Goal: Entertainment & Leisure: Consume media (video, audio)

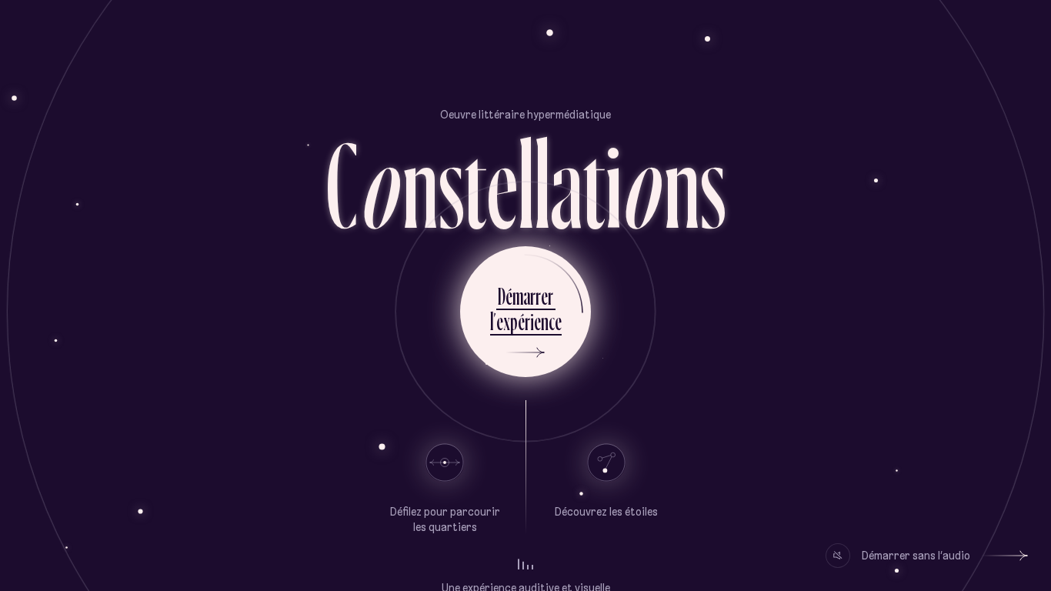
click at [532, 305] on div "r" at bounding box center [532, 296] width 5 height 30
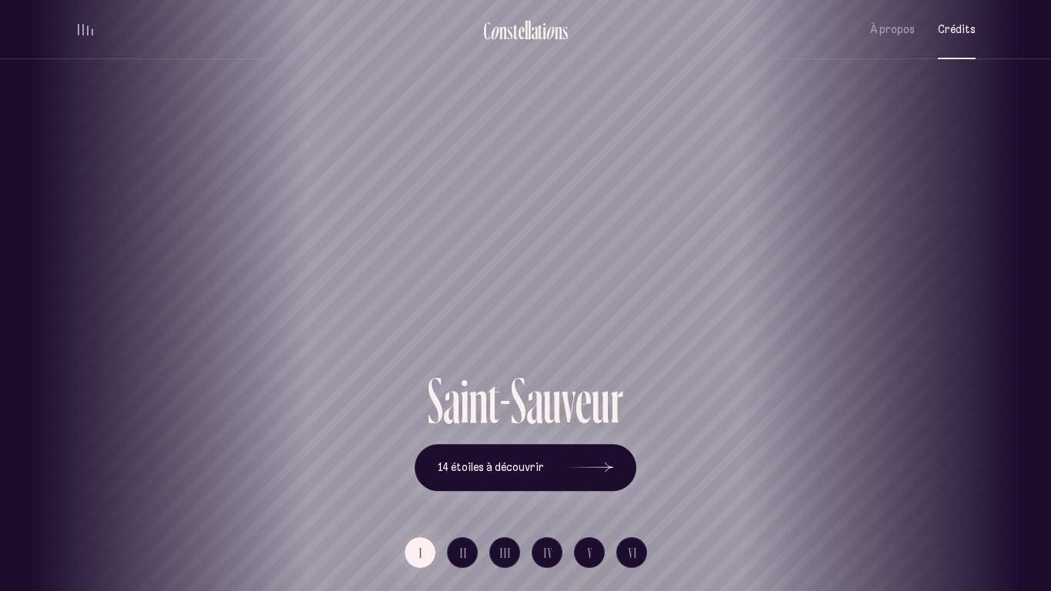
click at [955, 34] on span "Crédits" at bounding box center [957, 29] width 38 height 13
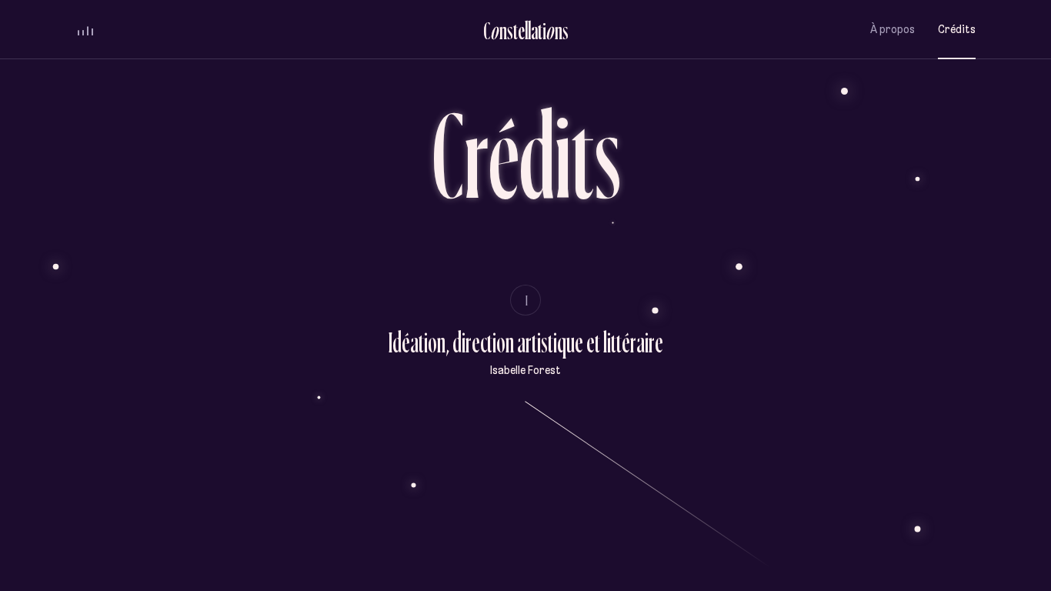
click at [886, 8] on ul "C o n s t e l l a t i o n s À propos Crédits Menu" at bounding box center [525, 29] width 900 height 59
click at [888, 21] on button "À propos" at bounding box center [892, 30] width 45 height 36
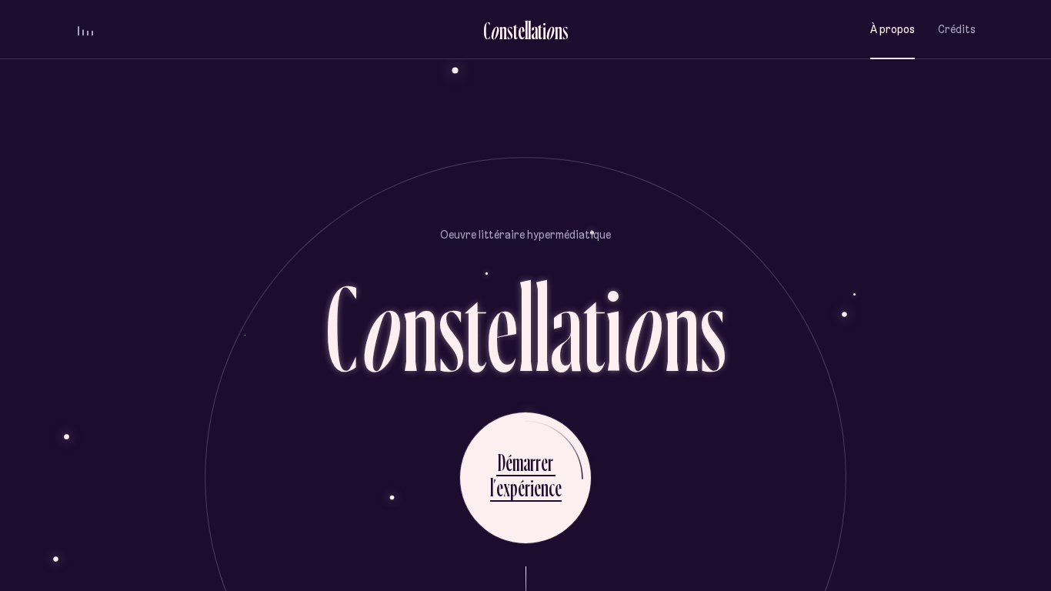
scroll to position [1423, 0]
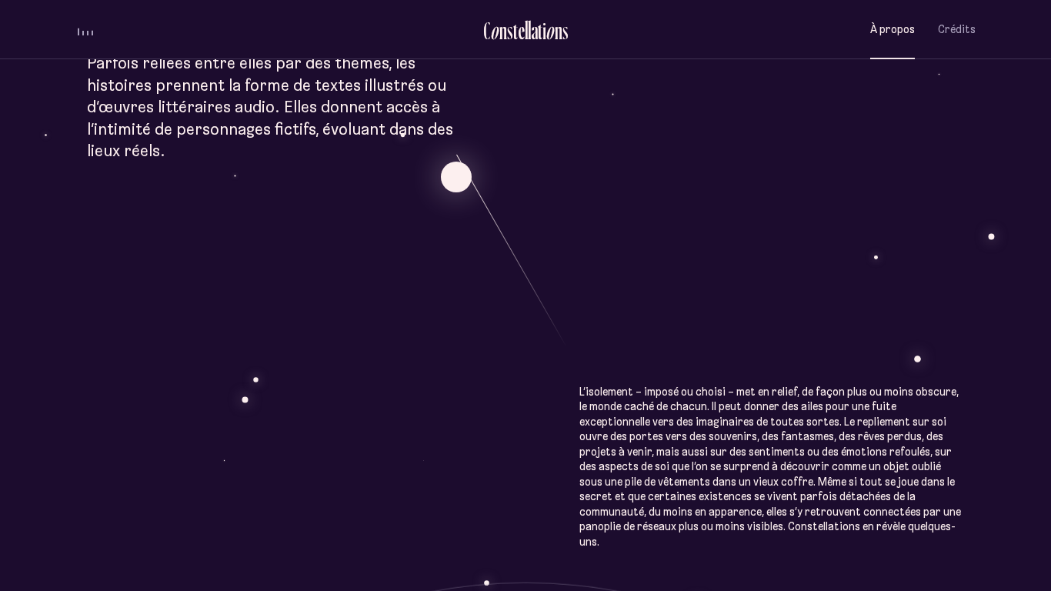
click at [586, 469] on div "À p r o p o s C o n s t e l l a t i o n s Œuvre littéraire hypermédiatique, Con…" at bounding box center [525, 314] width 1051 height 2035
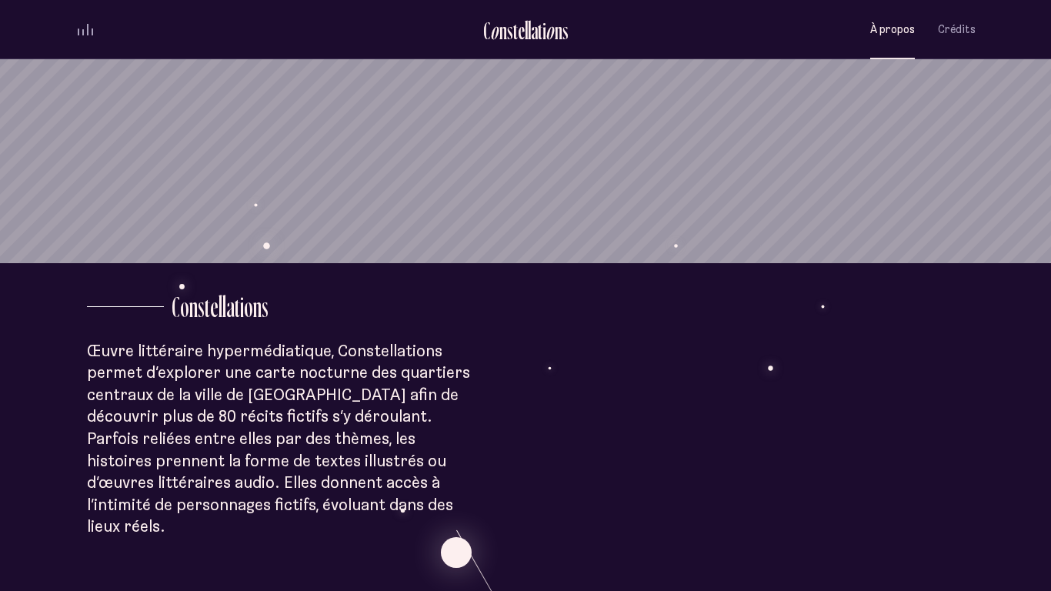
scroll to position [9, 0]
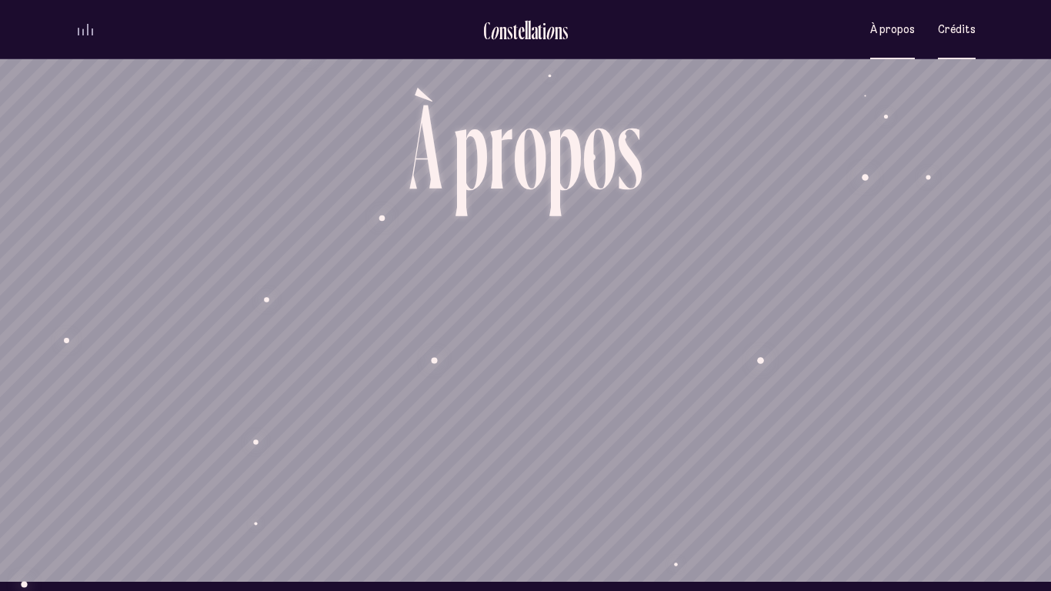
click at [968, 36] on button "Crédits" at bounding box center [957, 30] width 38 height 36
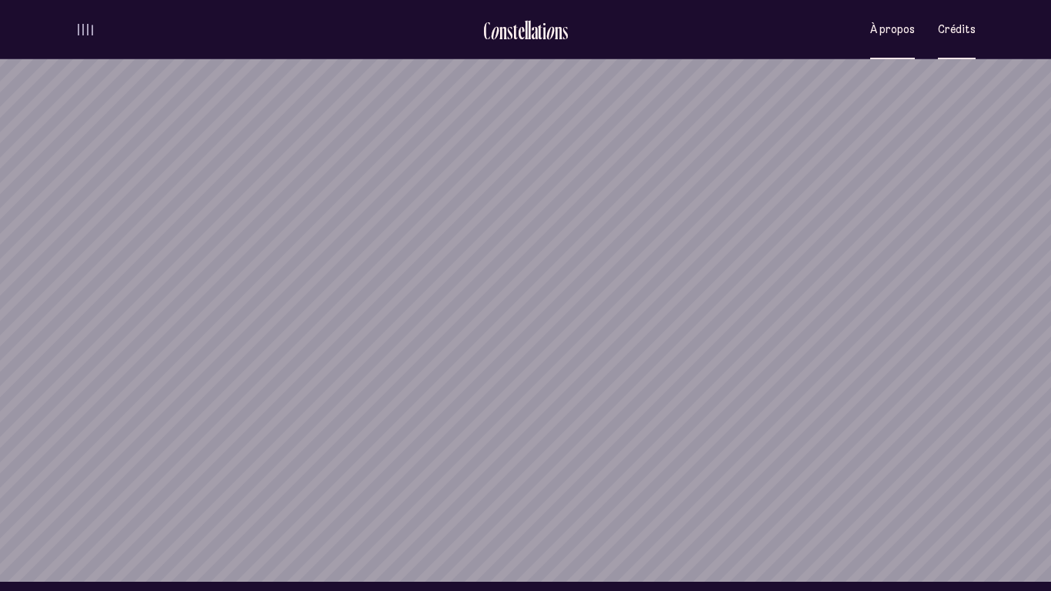
scroll to position [0, 0]
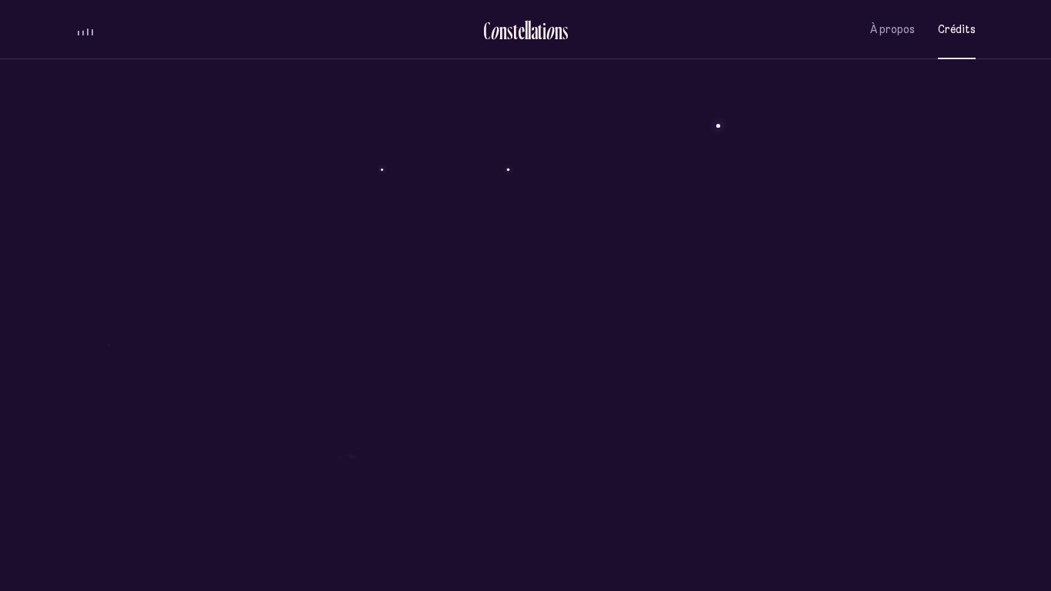
scroll to position [3788, 0]
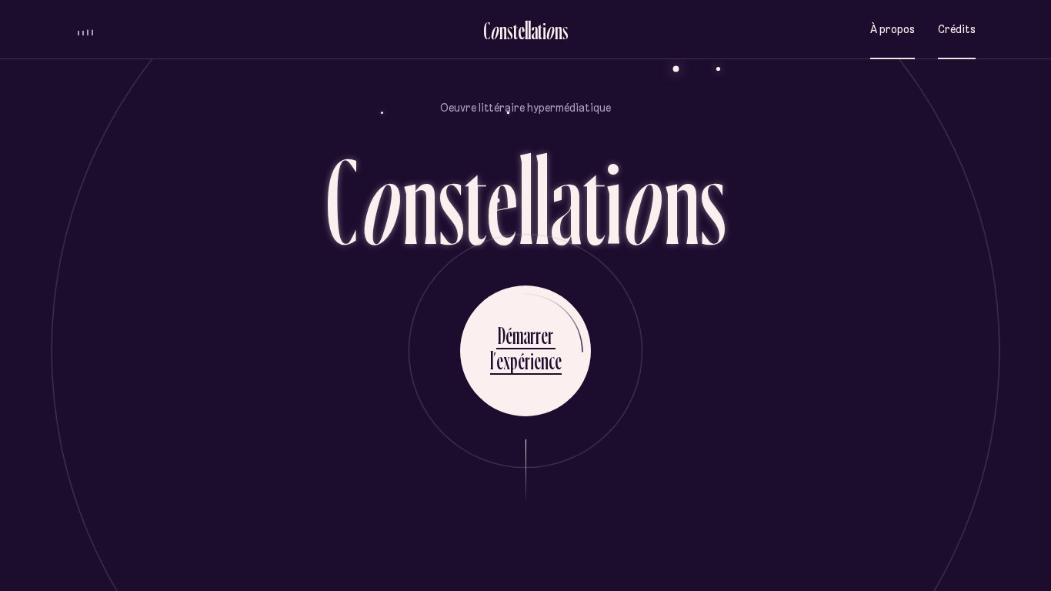
click at [878, 42] on button "À propos" at bounding box center [892, 30] width 45 height 36
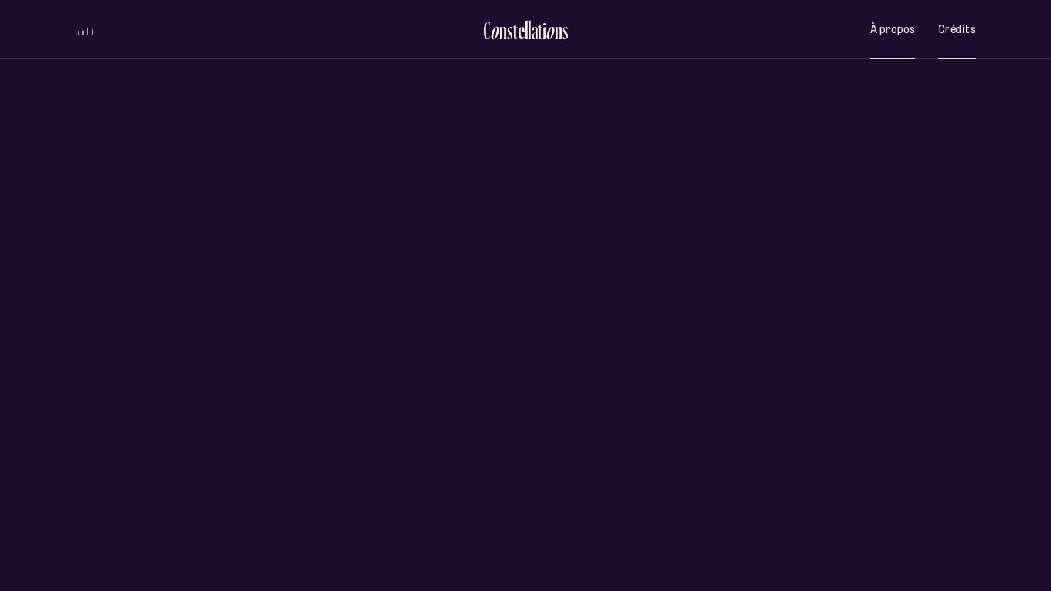
scroll to position [0, 0]
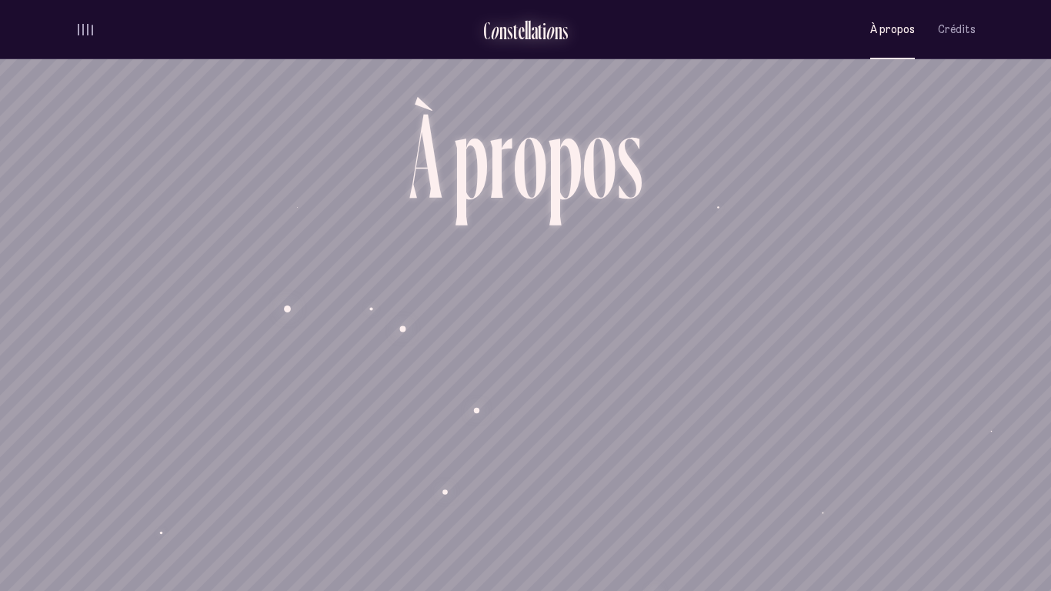
click at [538, 38] on div "t" at bounding box center [540, 30] width 5 height 25
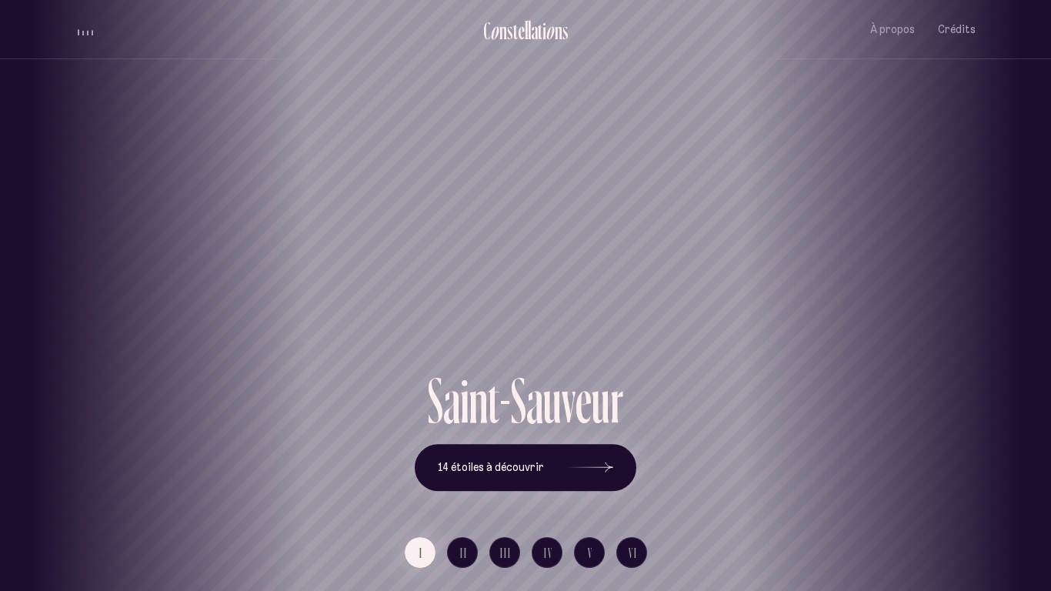
click at [584, 467] on div "[GEOGRAPHIC_DATA] [GEOGRAPHIC_DATA] [GEOGRAPHIC_DATA][PERSON_NAME][GEOGRAPHIC_D…" at bounding box center [525, 295] width 1051 height 591
click at [589, 472] on icon at bounding box center [590, 467] width 46 height 115
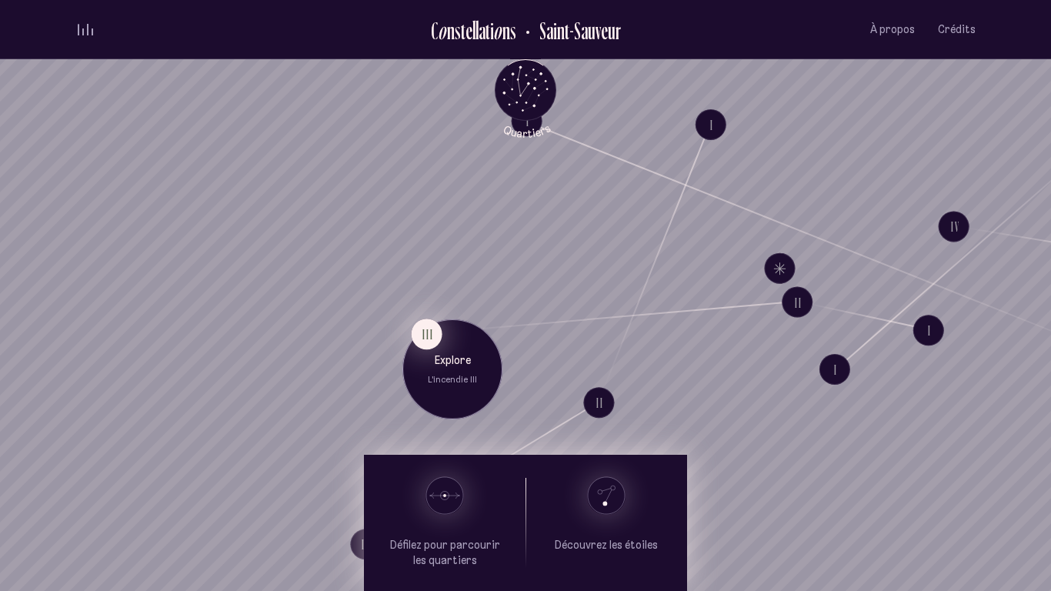
click at [428, 340] on button "III" at bounding box center [427, 333] width 31 height 31
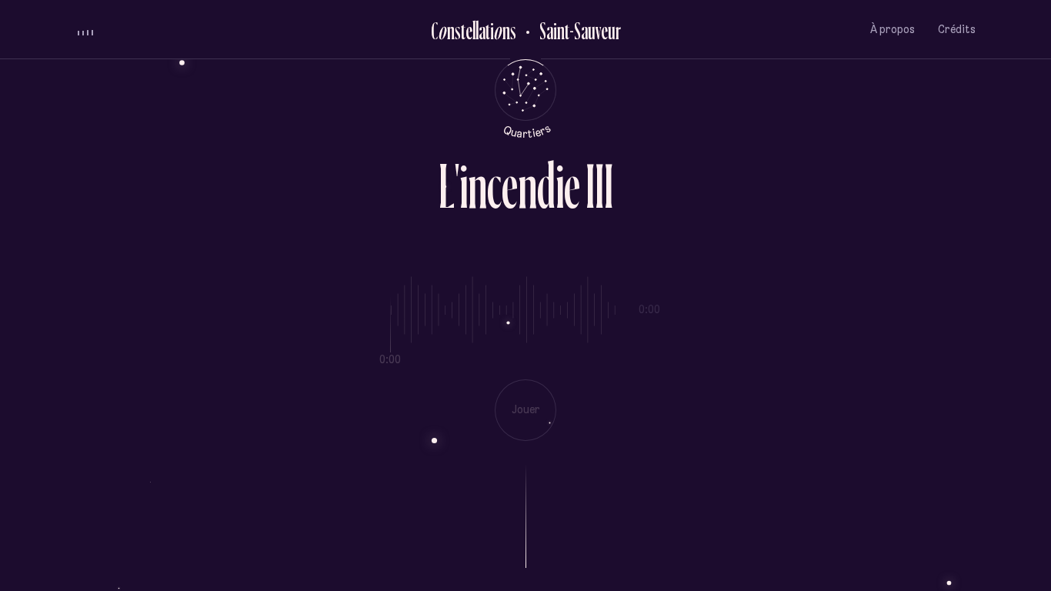
click at [532, 418] on div "0:00 0:00 Jouer" at bounding box center [525, 346] width 900 height 188
click at [522, 497] on div at bounding box center [525, 504] width 900 height 127
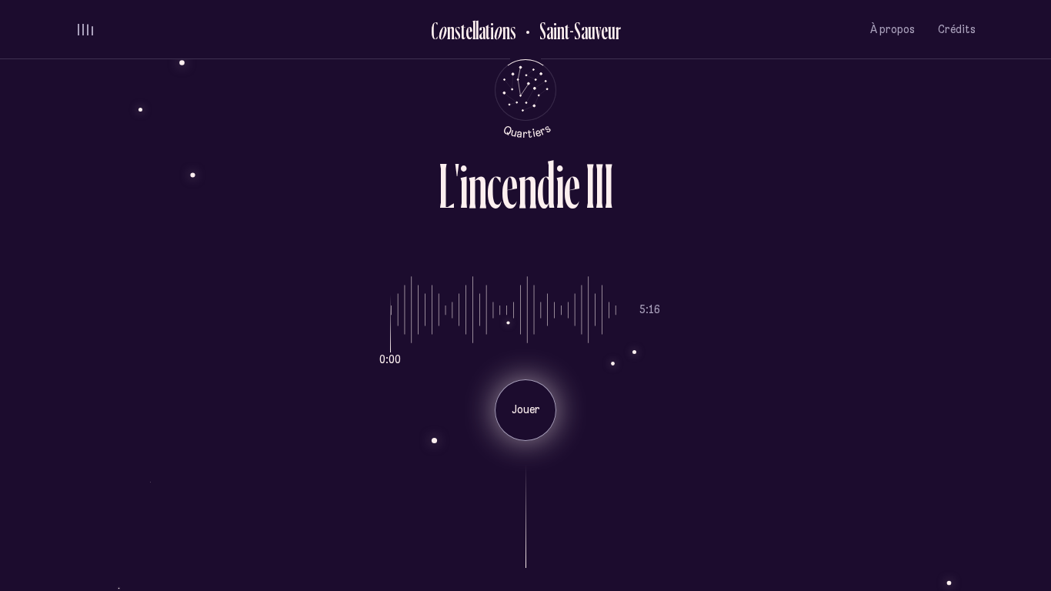
click at [537, 392] on div "Jouer" at bounding box center [526, 410] width 62 height 62
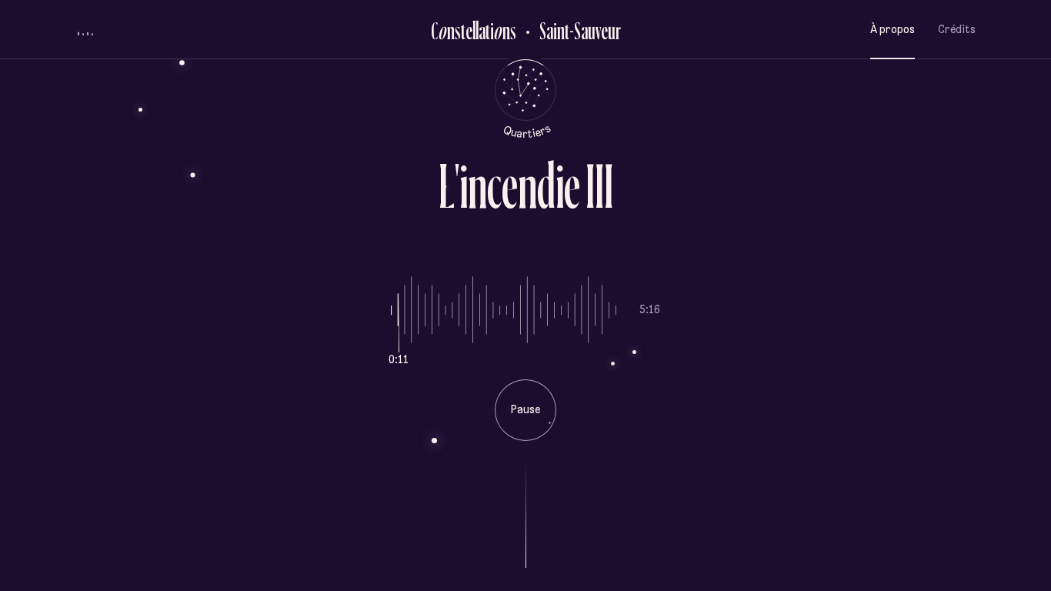
click at [906, 25] on span "À propos" at bounding box center [892, 29] width 45 height 13
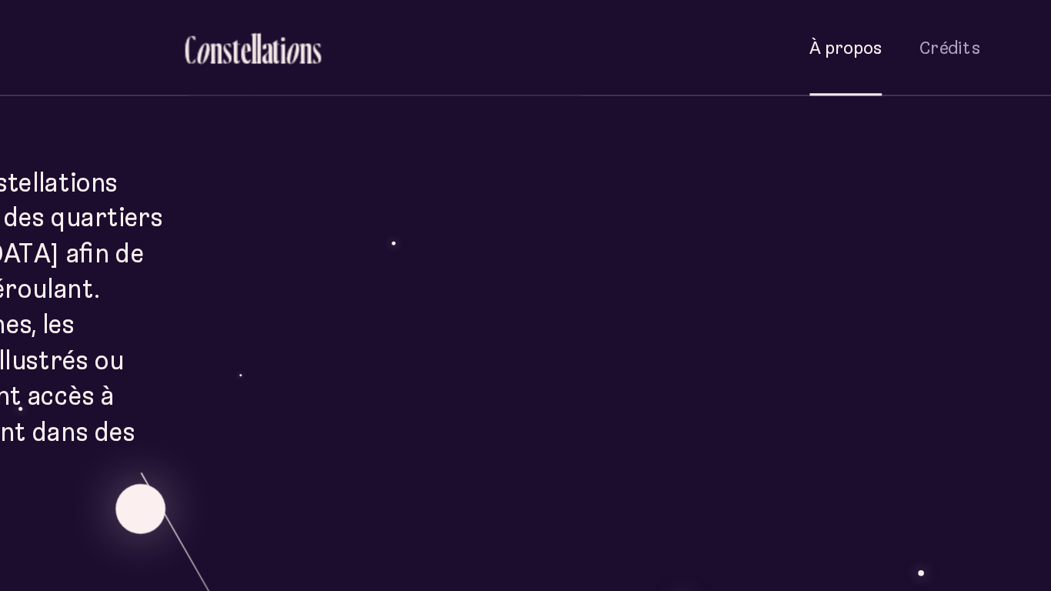
scroll to position [539, 0]
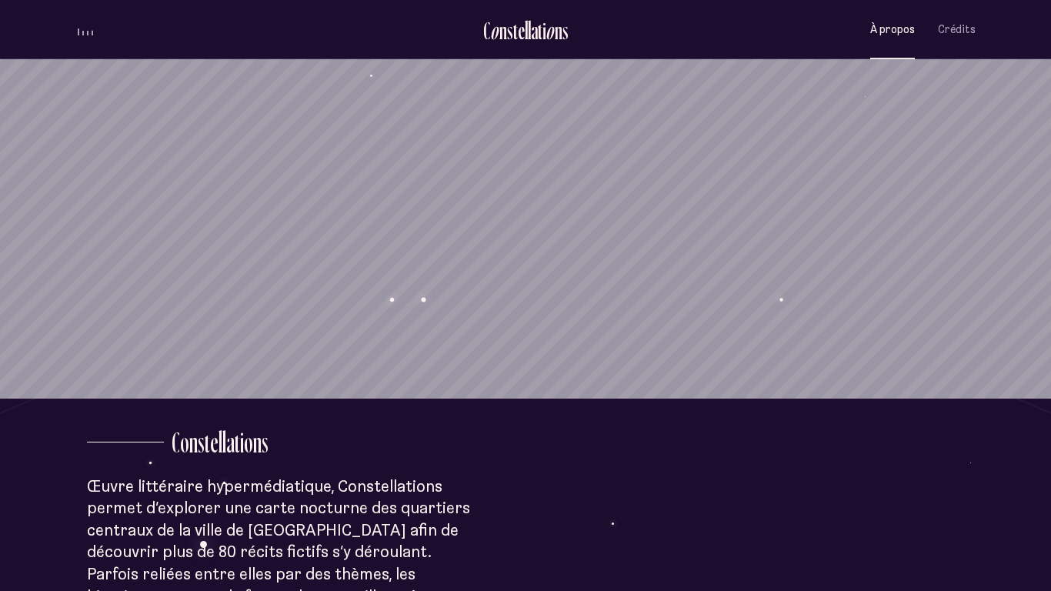
scroll to position [143, 0]
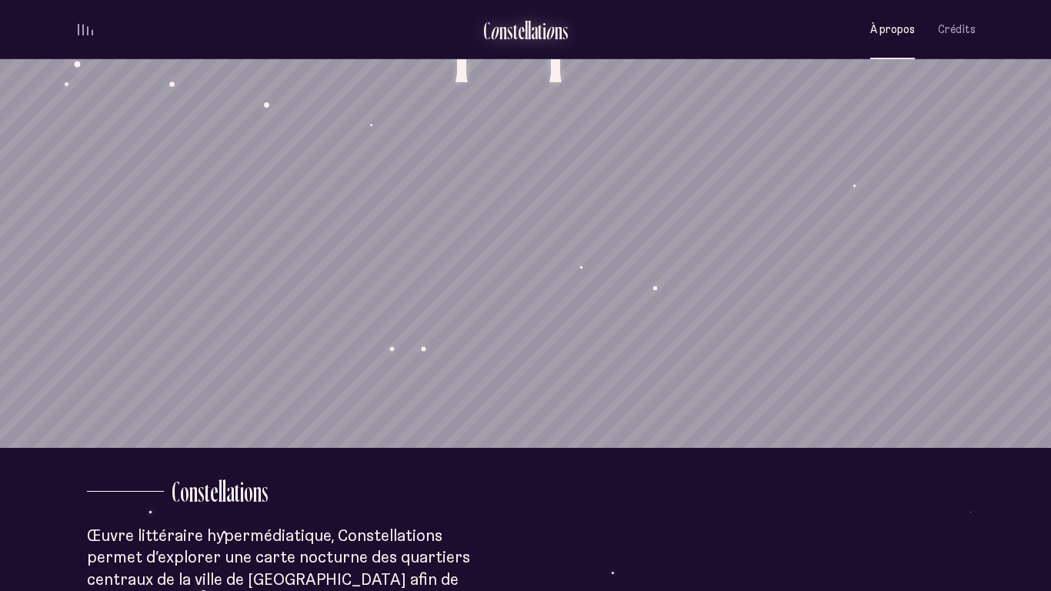
click at [555, 25] on div "n" at bounding box center [559, 30] width 8 height 25
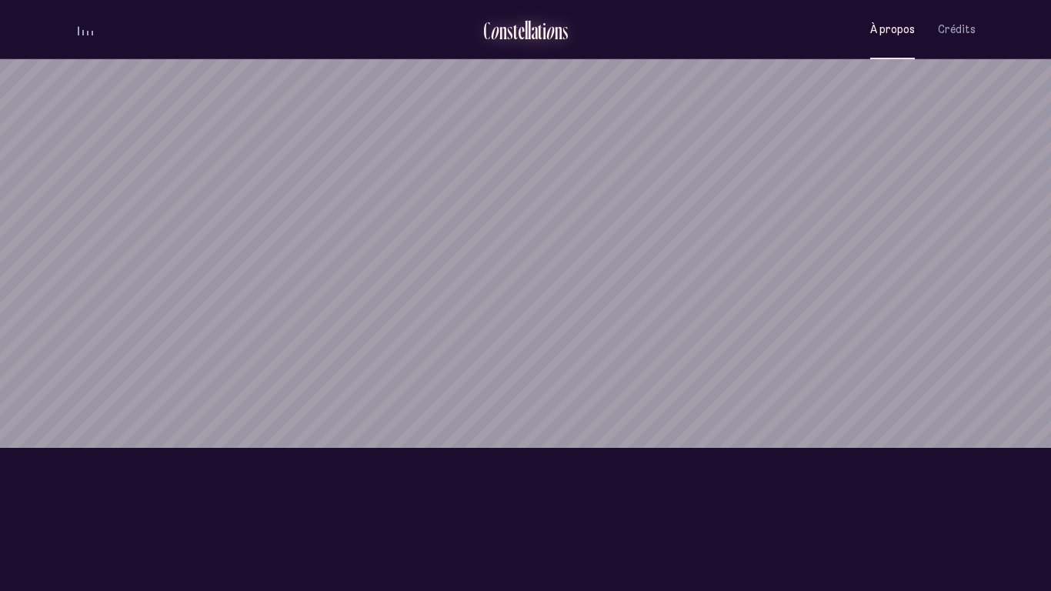
scroll to position [0, 0]
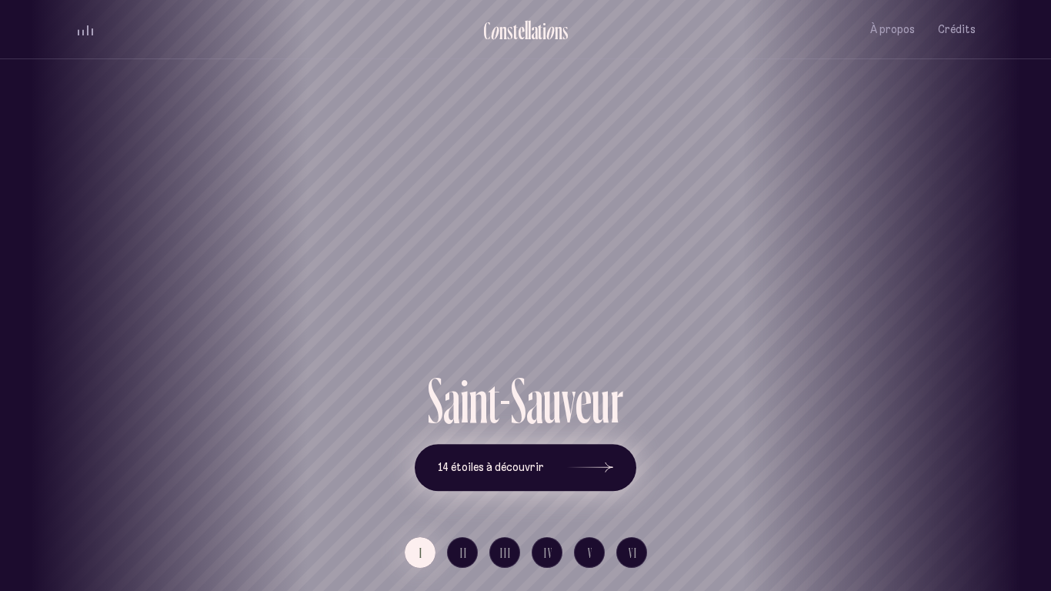
click at [525, 452] on button "14 étoiles à découvrir" at bounding box center [526, 468] width 222 height 48
